Goal: Browse casually

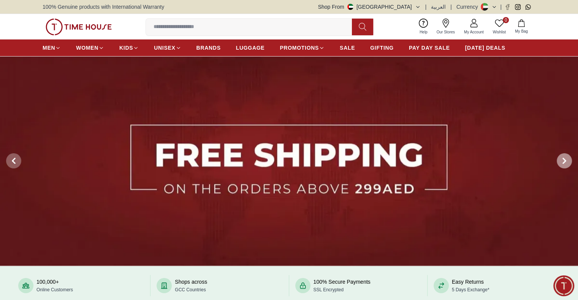
click at [561, 160] on span at bounding box center [563, 160] width 15 height 15
